Goal: Communication & Community: Answer question/provide support

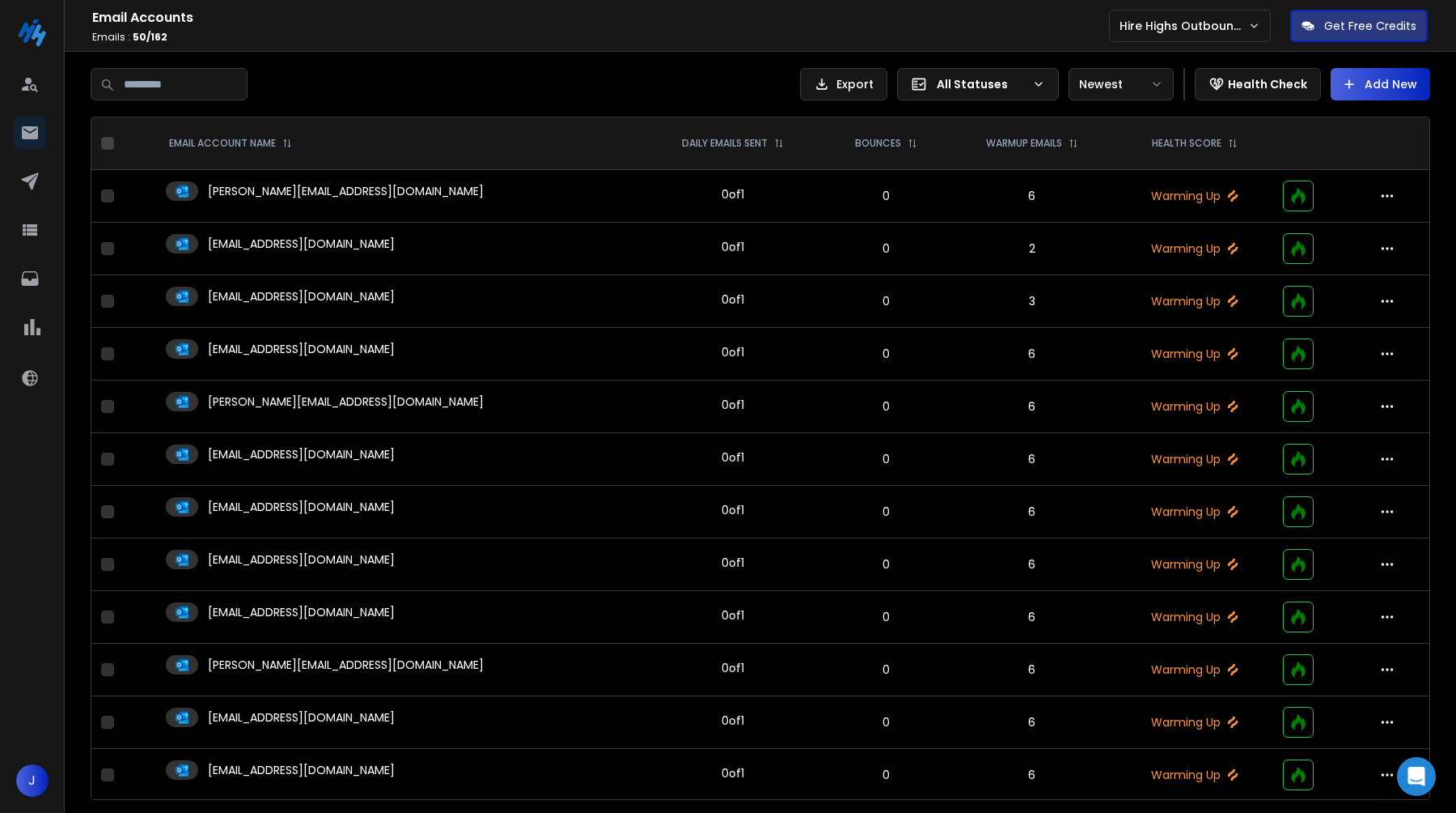
scroll to position [498, 0]
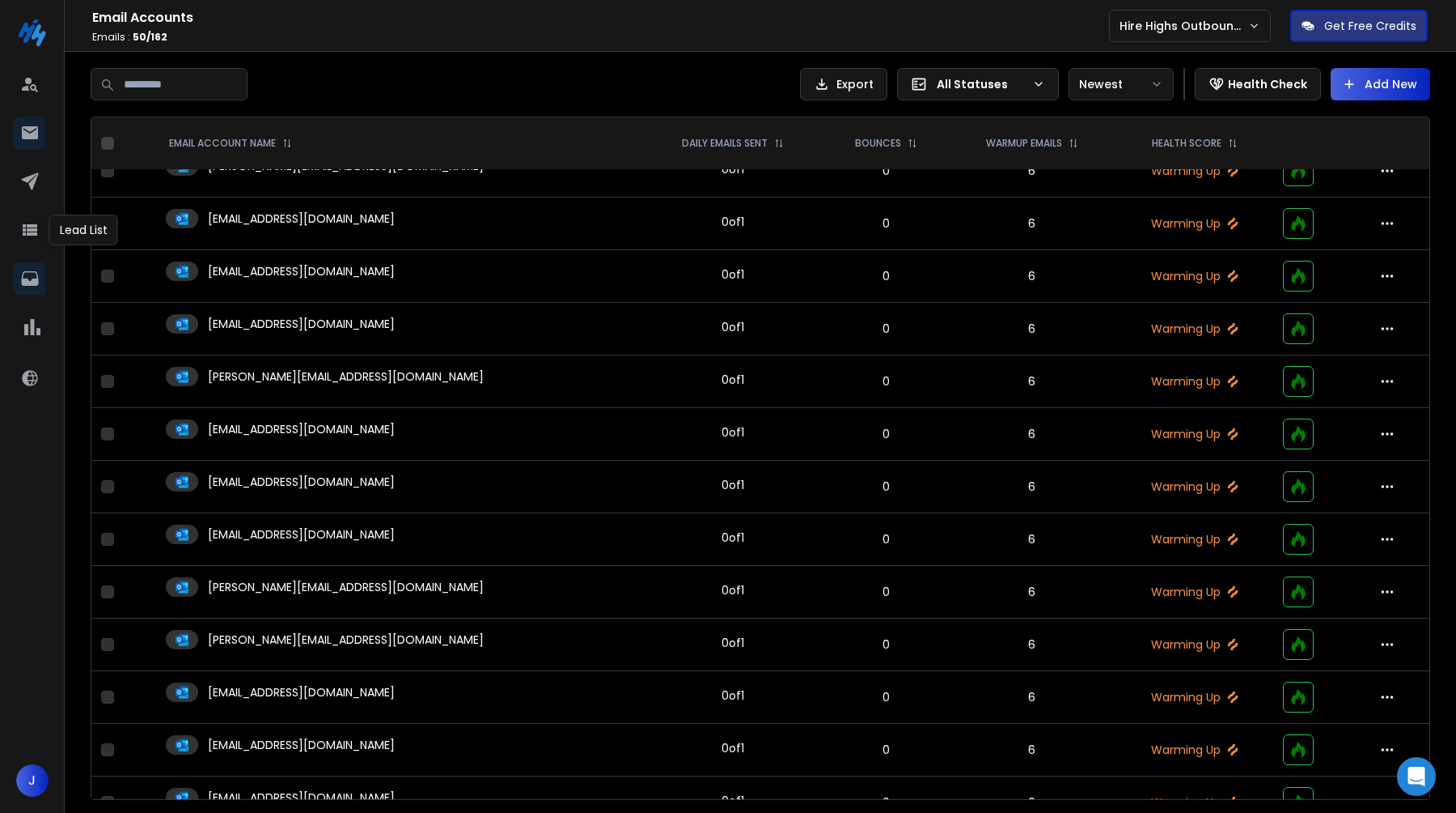
click at [37, 265] on link at bounding box center [30, 278] width 33 height 33
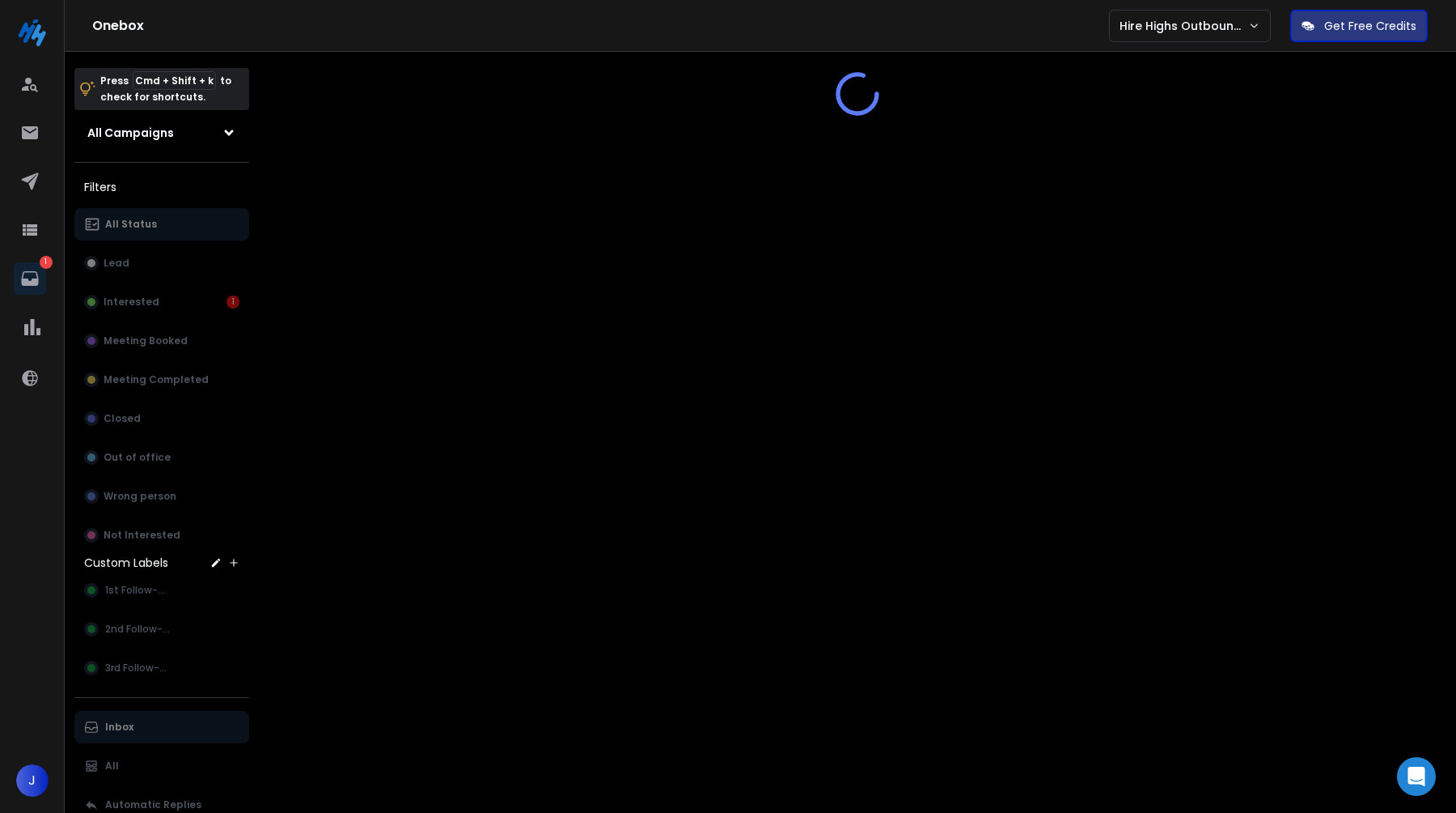
click at [176, 301] on div "All Status Lead Interested 1 Meeting Booked Meeting Completed Closed Out of off…" at bounding box center [161, 379] width 175 height 343
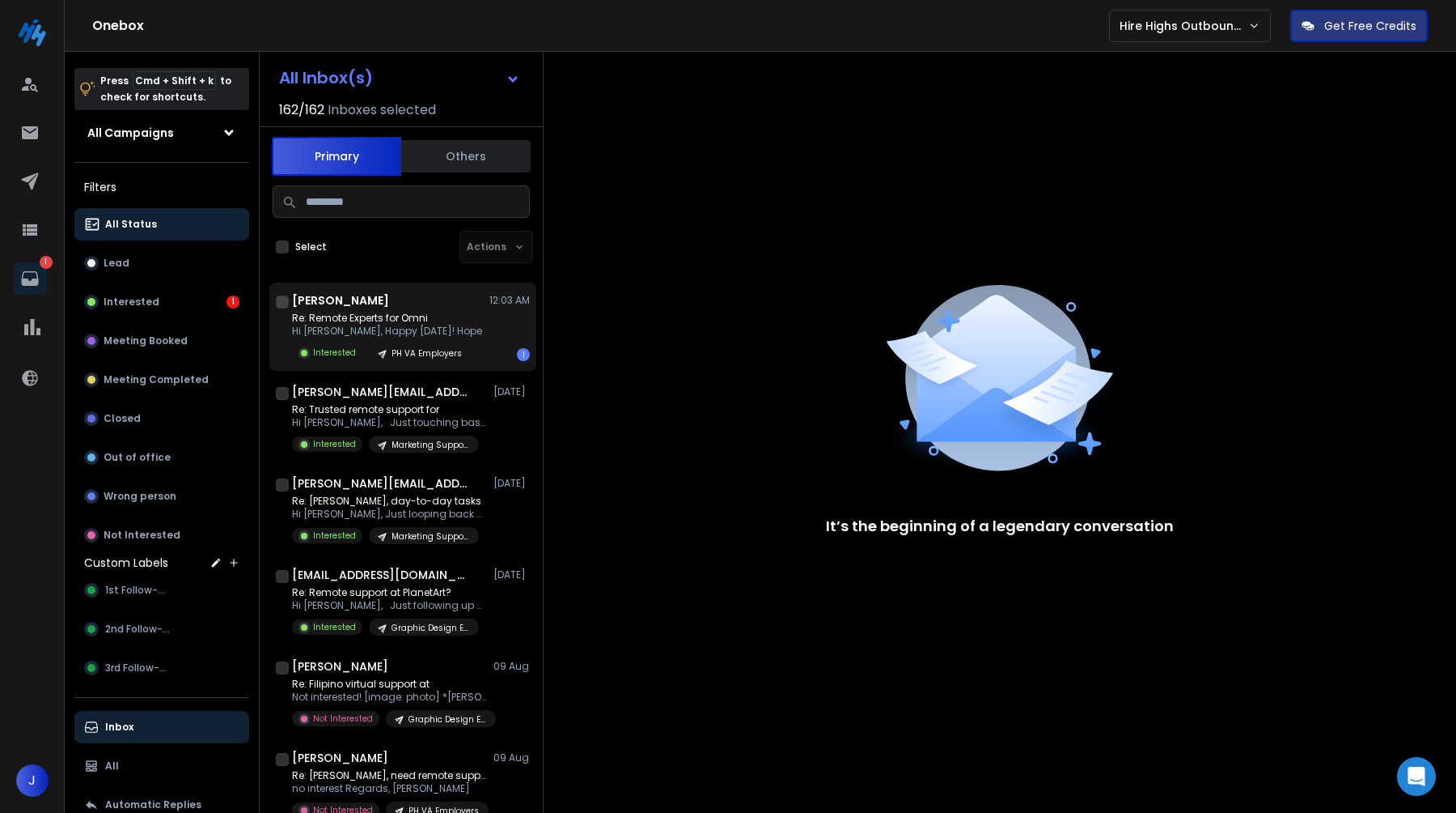
click at [372, 303] on div "[PERSON_NAME] 12:03 AM" at bounding box center [411, 300] width 238 height 16
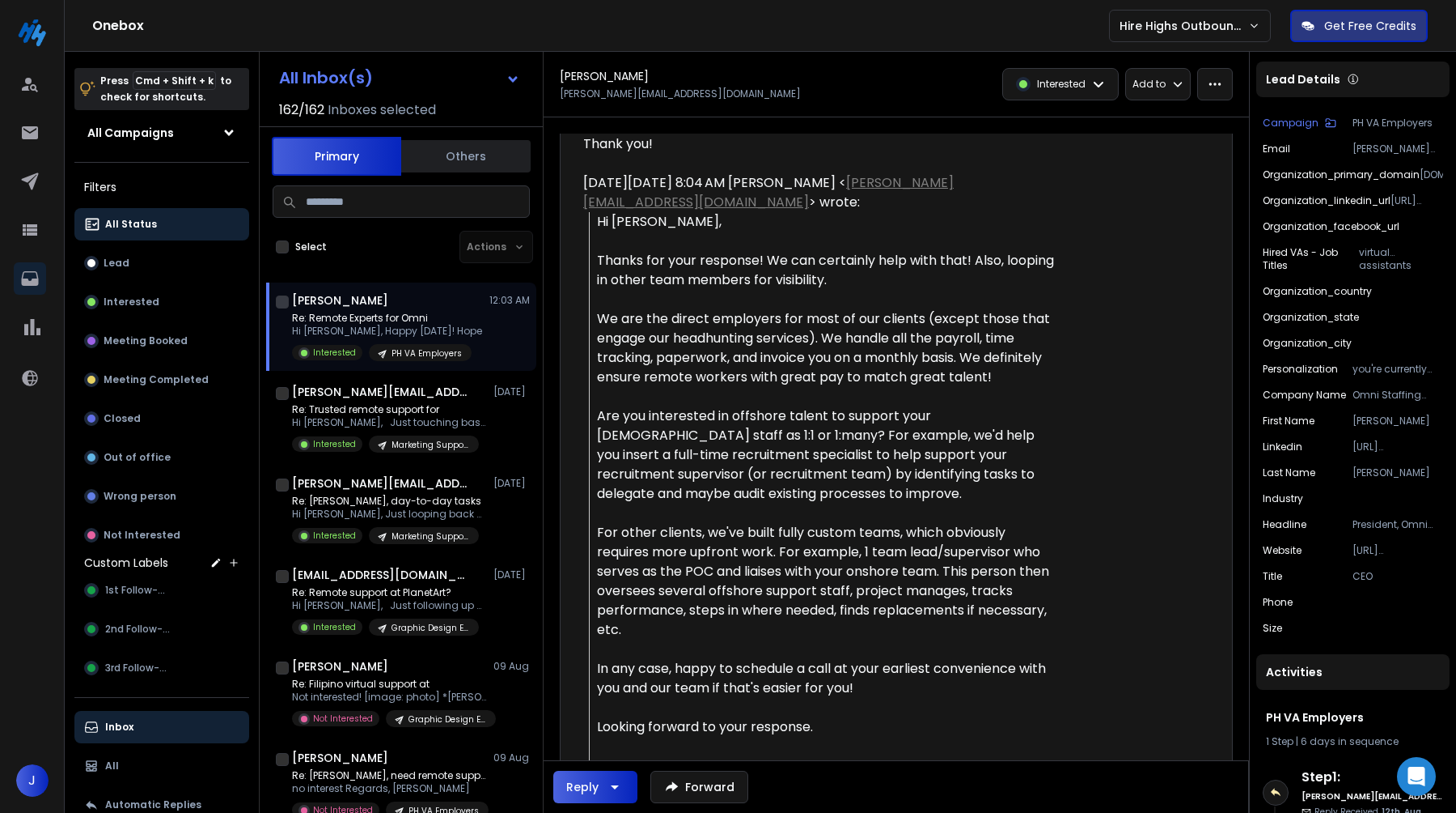
scroll to position [448, 0]
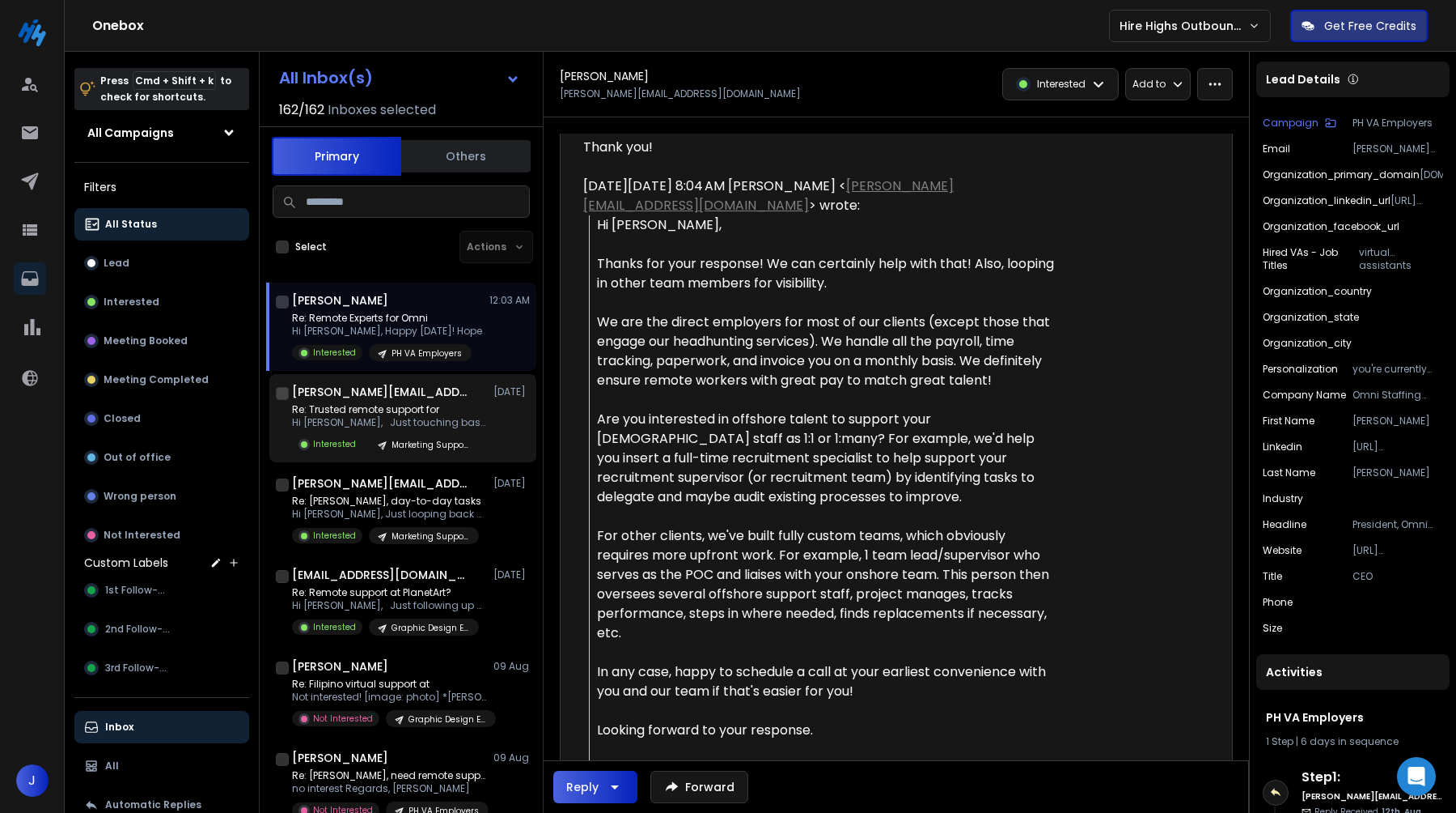
click at [479, 406] on div "Re: Trusted remote support for Hi [PERSON_NAME], Just touching base on Interest…" at bounding box center [411, 427] width 238 height 50
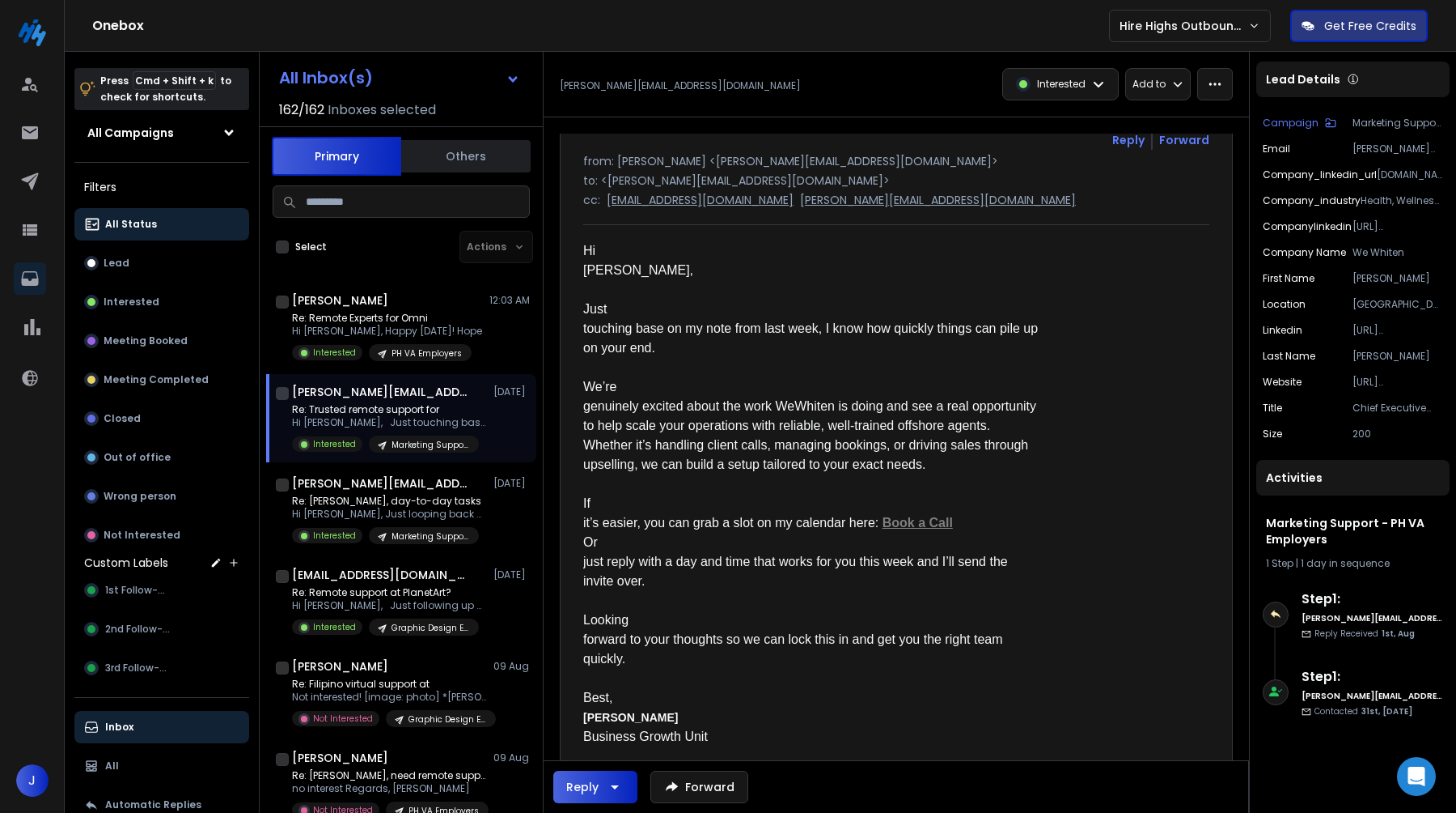
scroll to position [108, 0]
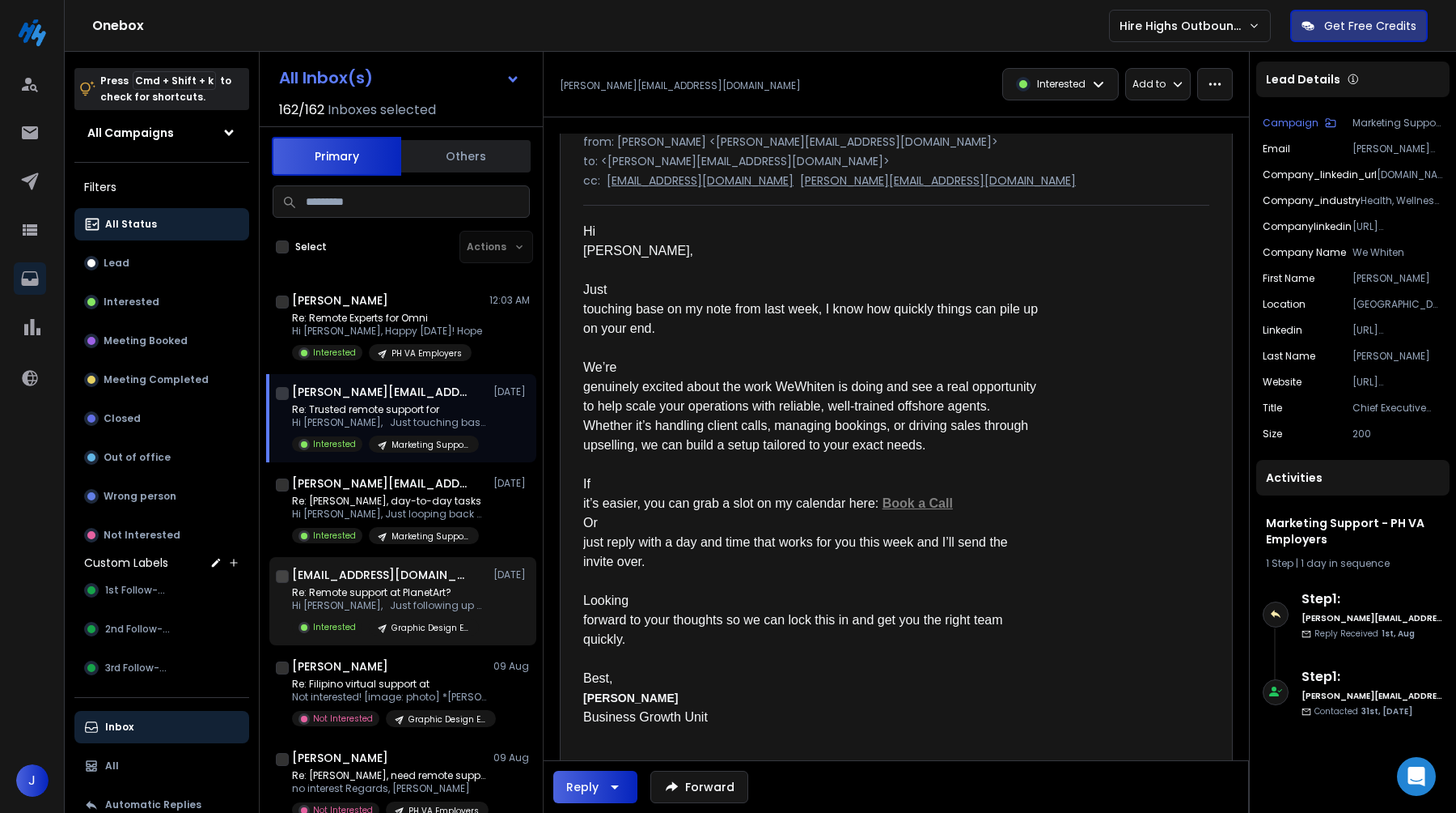
click at [419, 593] on p "Re: Remote support at PlanetArt?" at bounding box center [389, 593] width 194 height 13
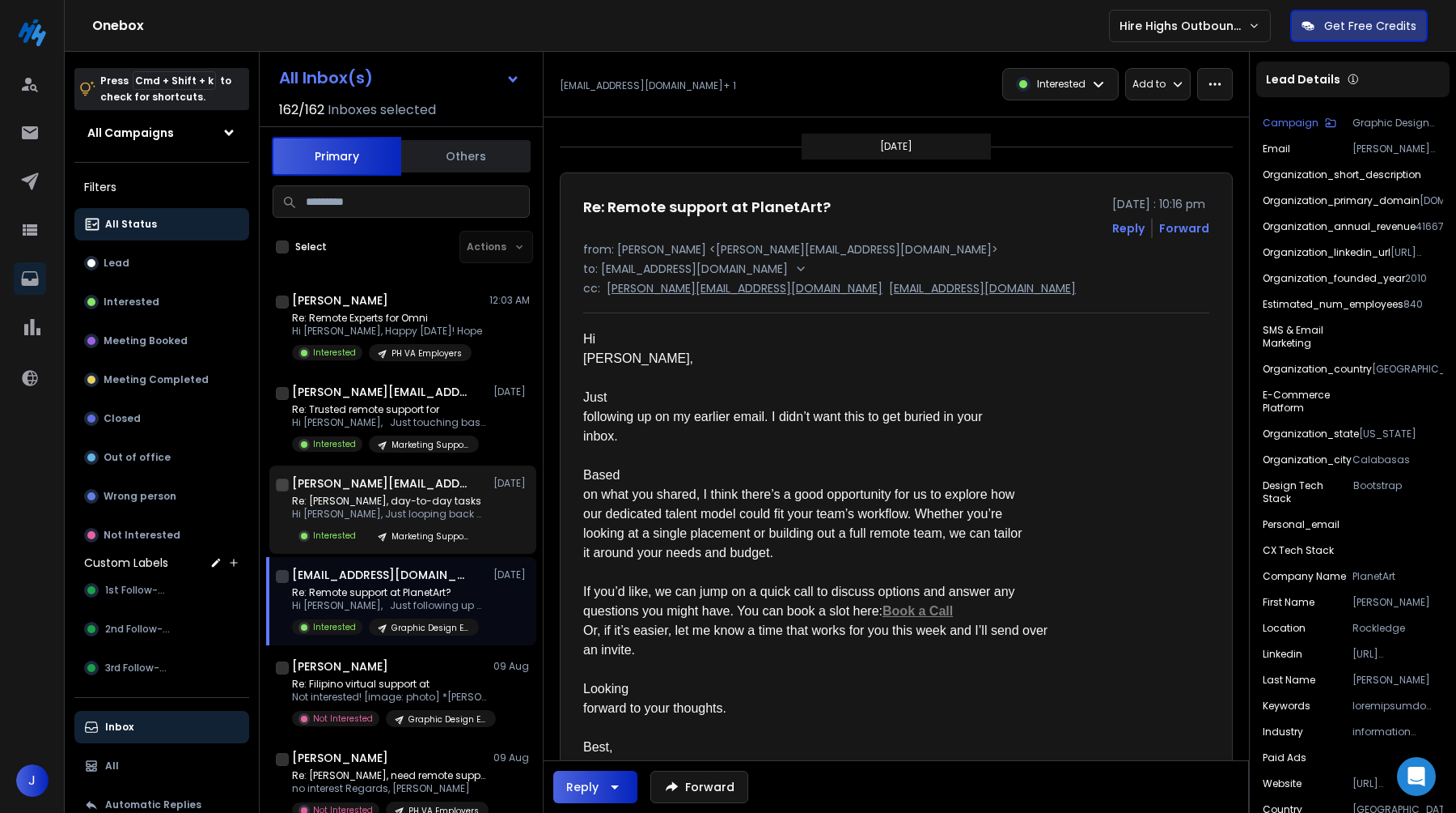
click at [410, 503] on p "Re: [PERSON_NAME], day-to-day tasks" at bounding box center [389, 501] width 194 height 13
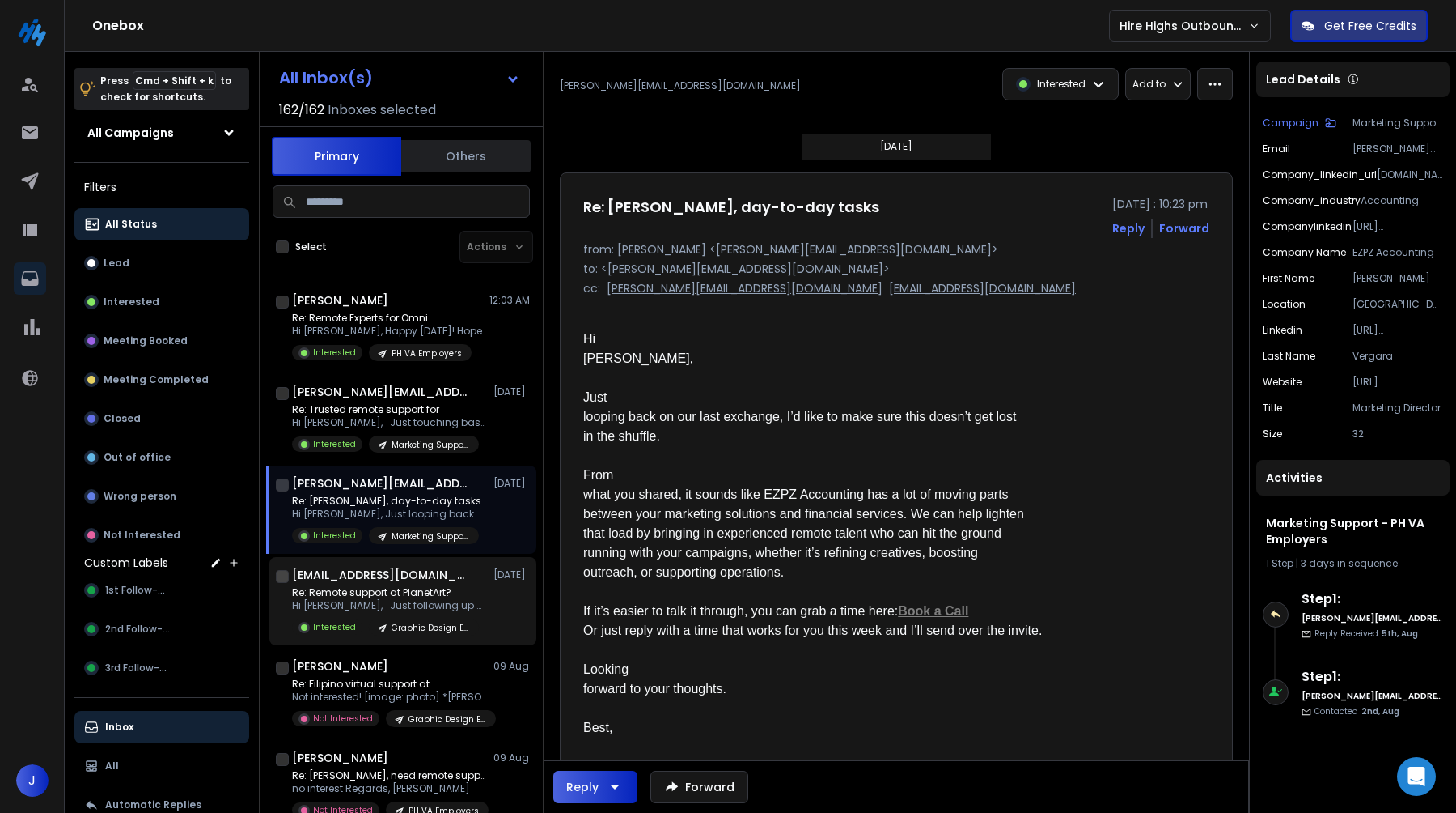
click at [390, 602] on p "Hi [PERSON_NAME], Just following up on" at bounding box center [389, 605] width 194 height 13
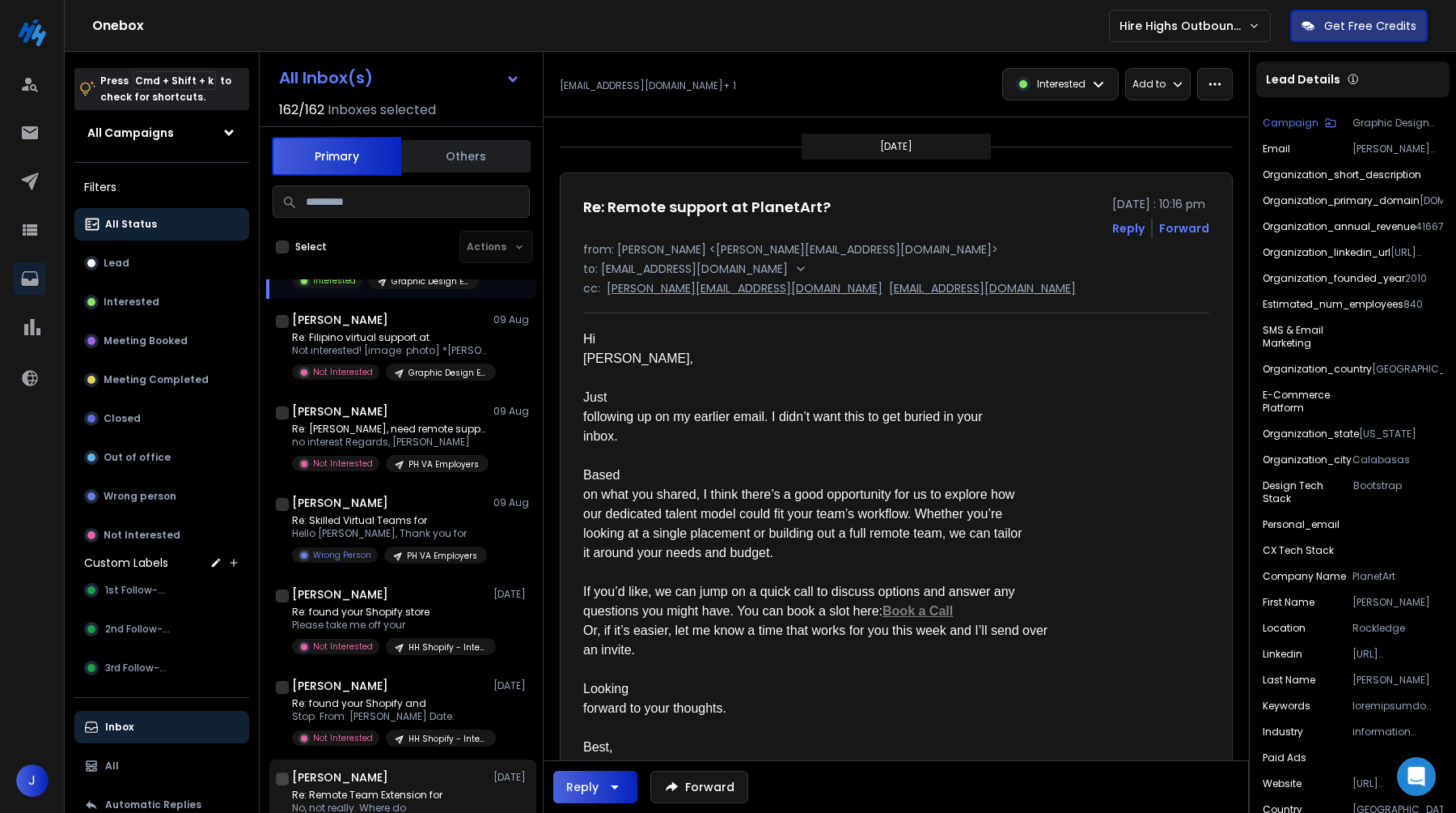
scroll to position [0, 0]
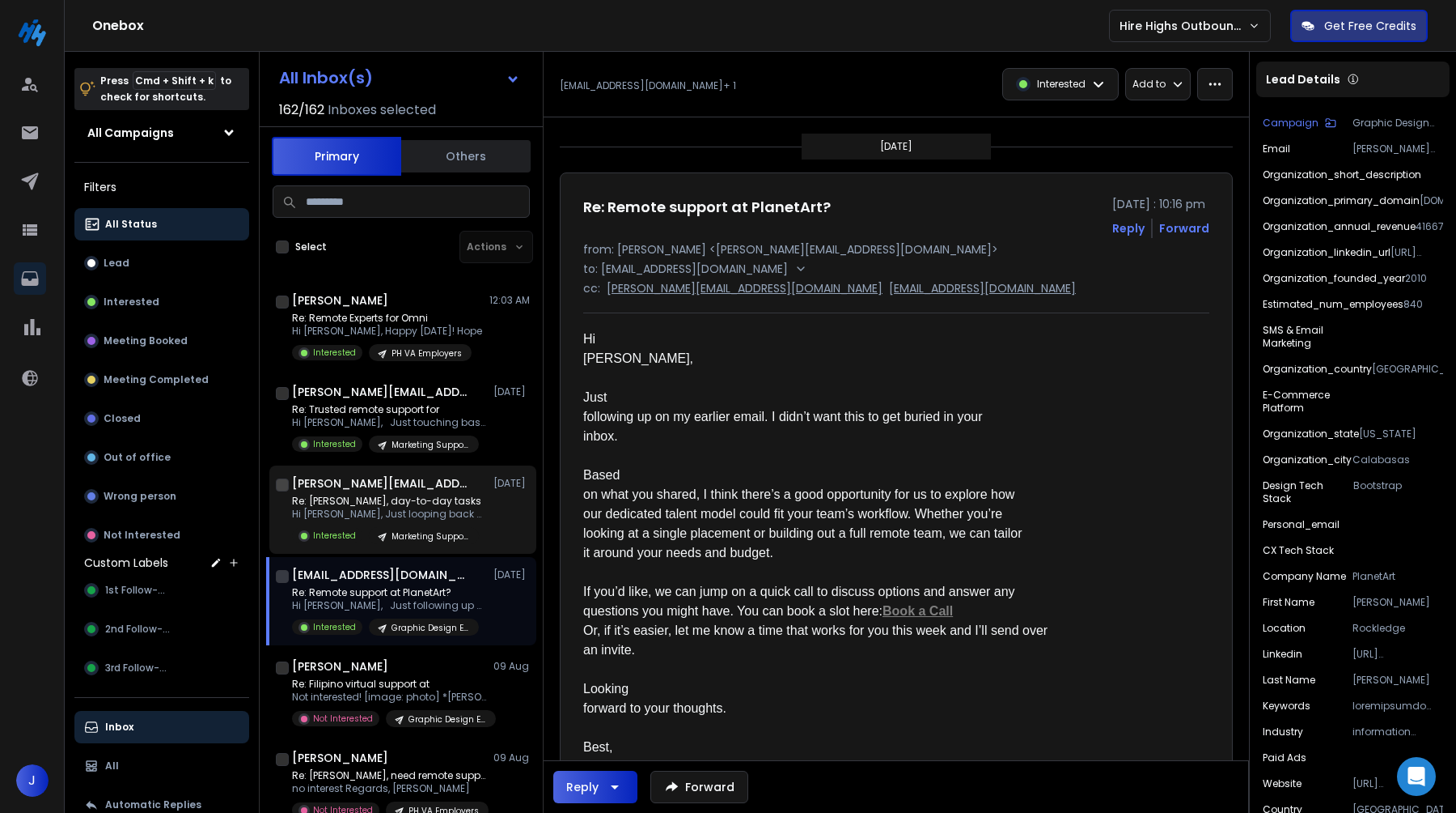
click at [362, 527] on div "Interested Marketing Support - PH VA Employers" at bounding box center [389, 536] width 194 height 17
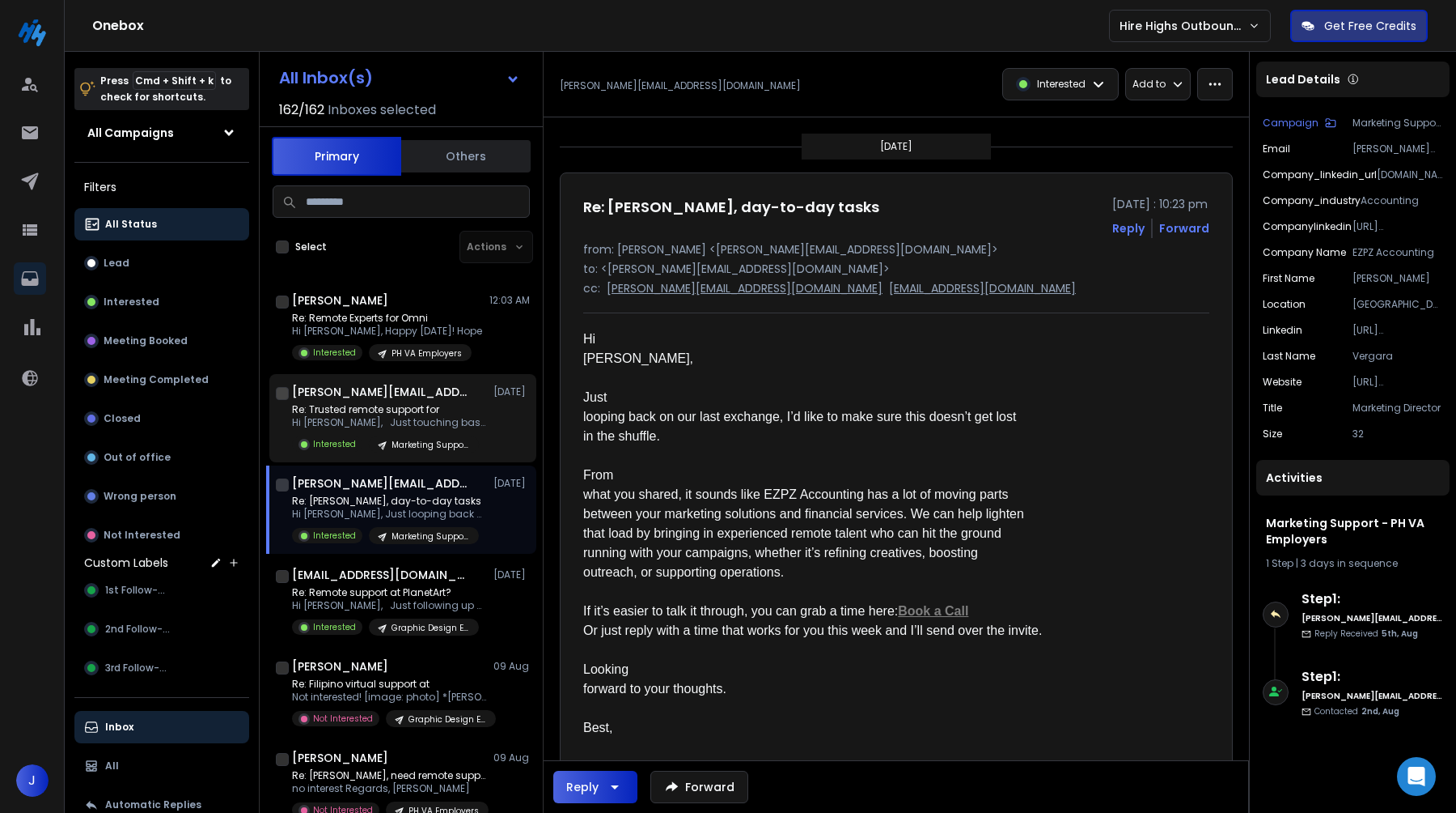
click at [390, 384] on h1 "[PERSON_NAME][EMAIL_ADDRESS][DOMAIN_NAME]" at bounding box center [381, 392] width 178 height 16
